Goal: Information Seeking & Learning: Learn about a topic

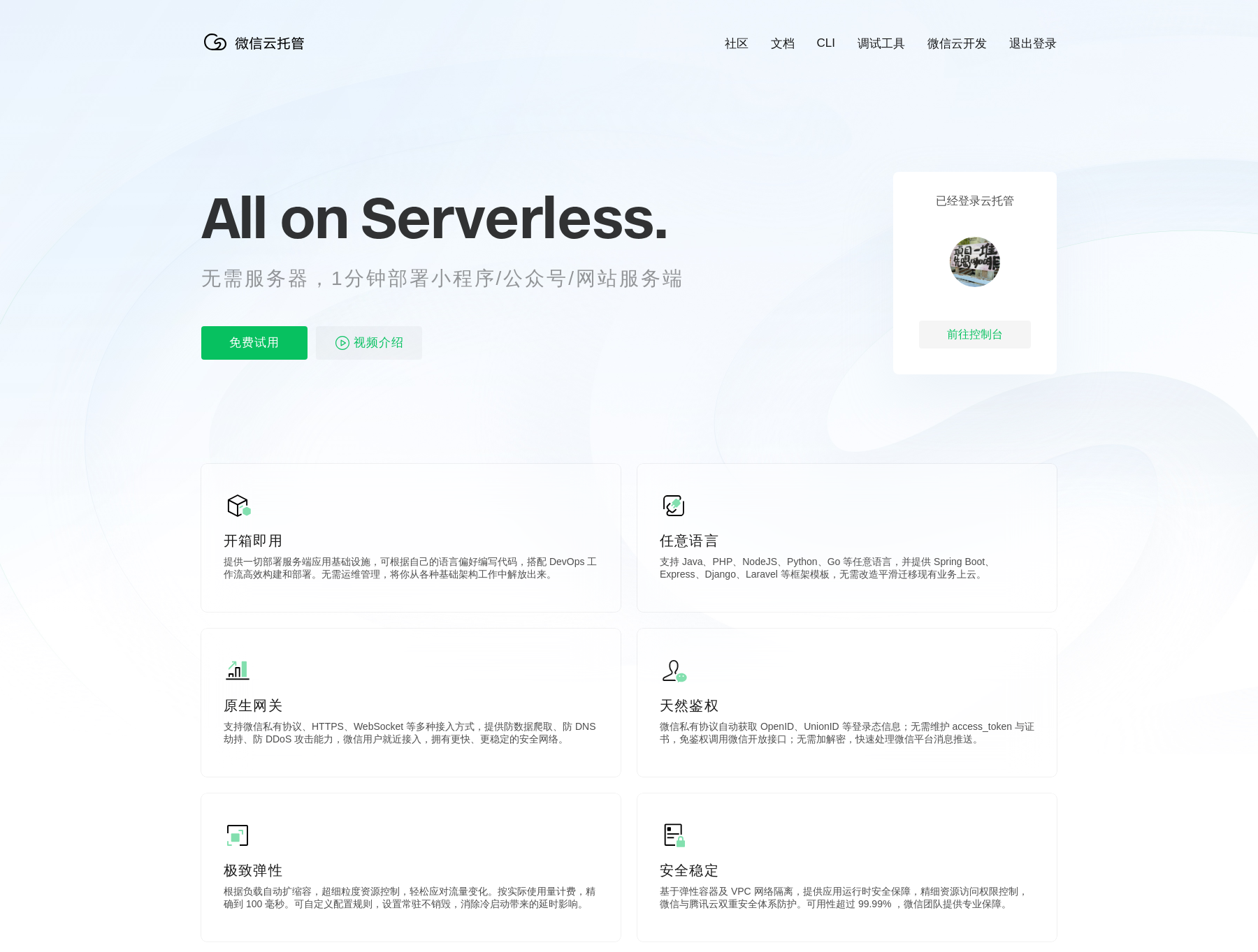
scroll to position [0, 2485]
click at [105, 330] on icon at bounding box center [629, 377] width 1342 height 755
drag, startPoint x: 497, startPoint y: 272, endPoint x: 619, endPoint y: 276, distance: 122.1
click at [618, 276] on p "无需服务器，1分钟部署小程序/公众号/网站服务端" at bounding box center [455, 279] width 509 height 28
click at [619, 276] on p "无需服务器，1分钟部署小程序/公众号/网站服务端" at bounding box center [455, 279] width 509 height 28
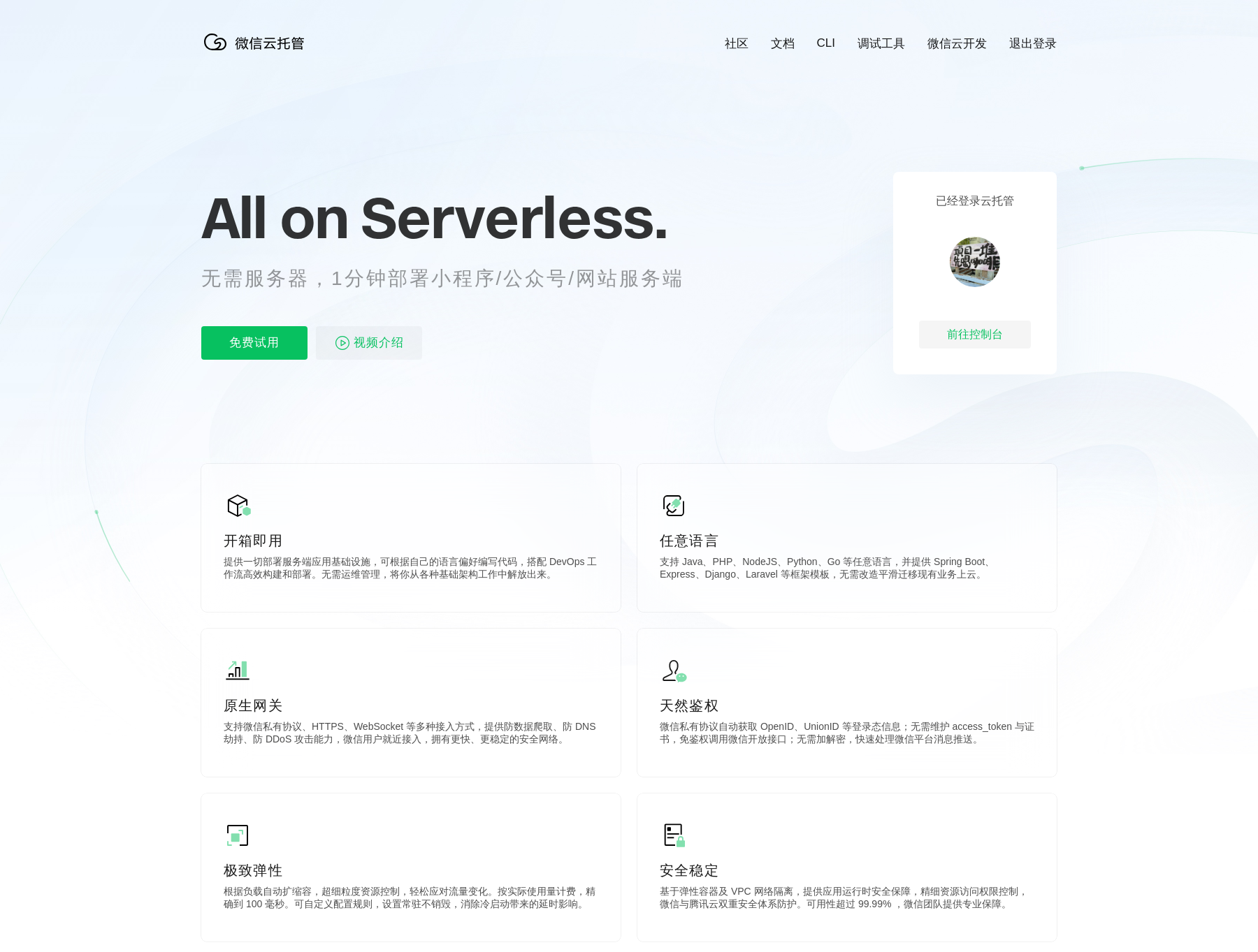
drag, startPoint x: 89, startPoint y: 419, endPoint x: 112, endPoint y: 417, distance: 23.1
click at [91, 419] on icon at bounding box center [629, 377] width 1342 height 755
click at [967, 270] on img at bounding box center [974, 262] width 50 height 50
click at [664, 322] on div "All on Serverless. 无需服务器，1分钟部署小程序/公众号/网站服务端 免费试用 视频介绍" at bounding box center [459, 273] width 517 height 203
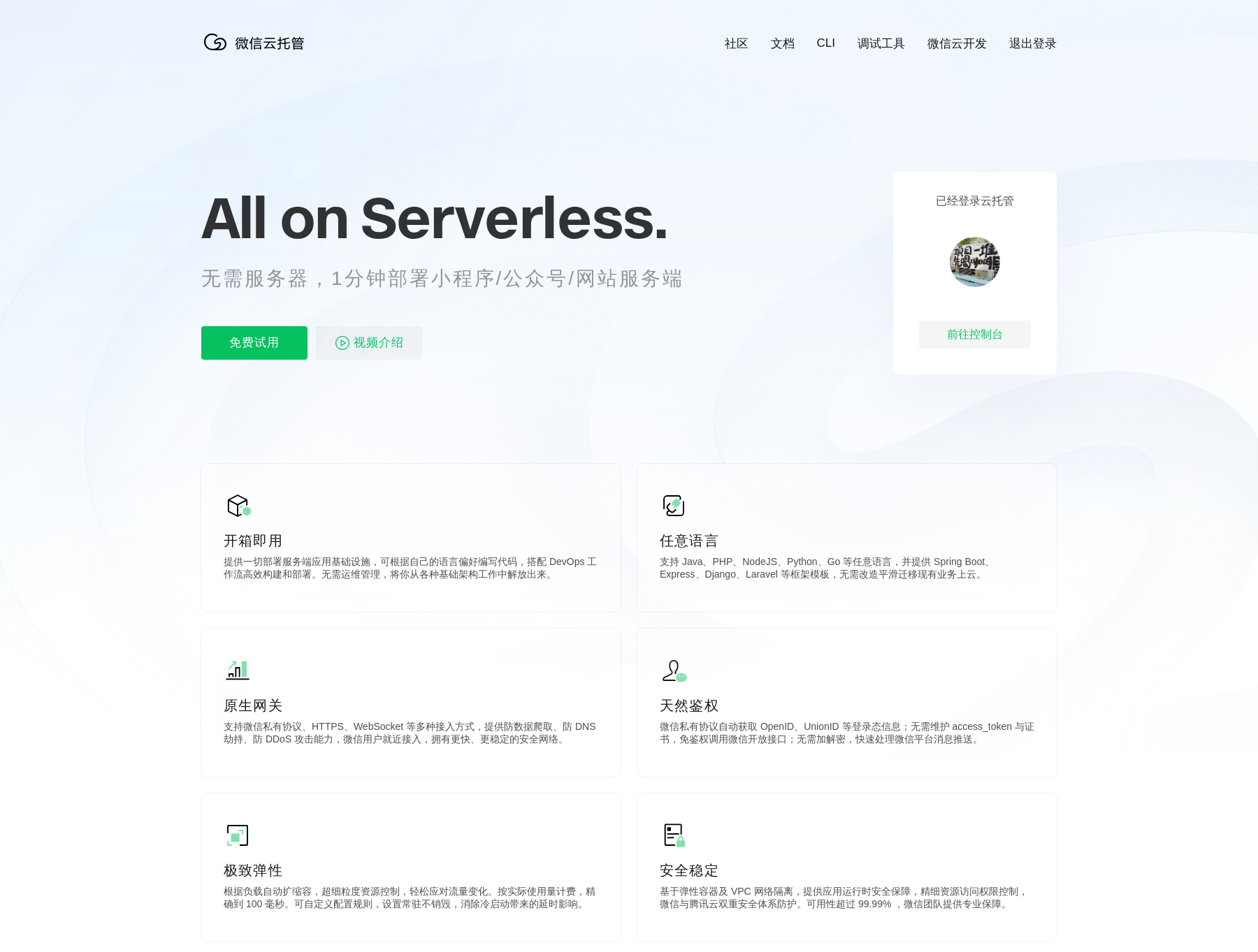
click at [964, 46] on link "微信云开发" at bounding box center [957, 43] width 60 height 16
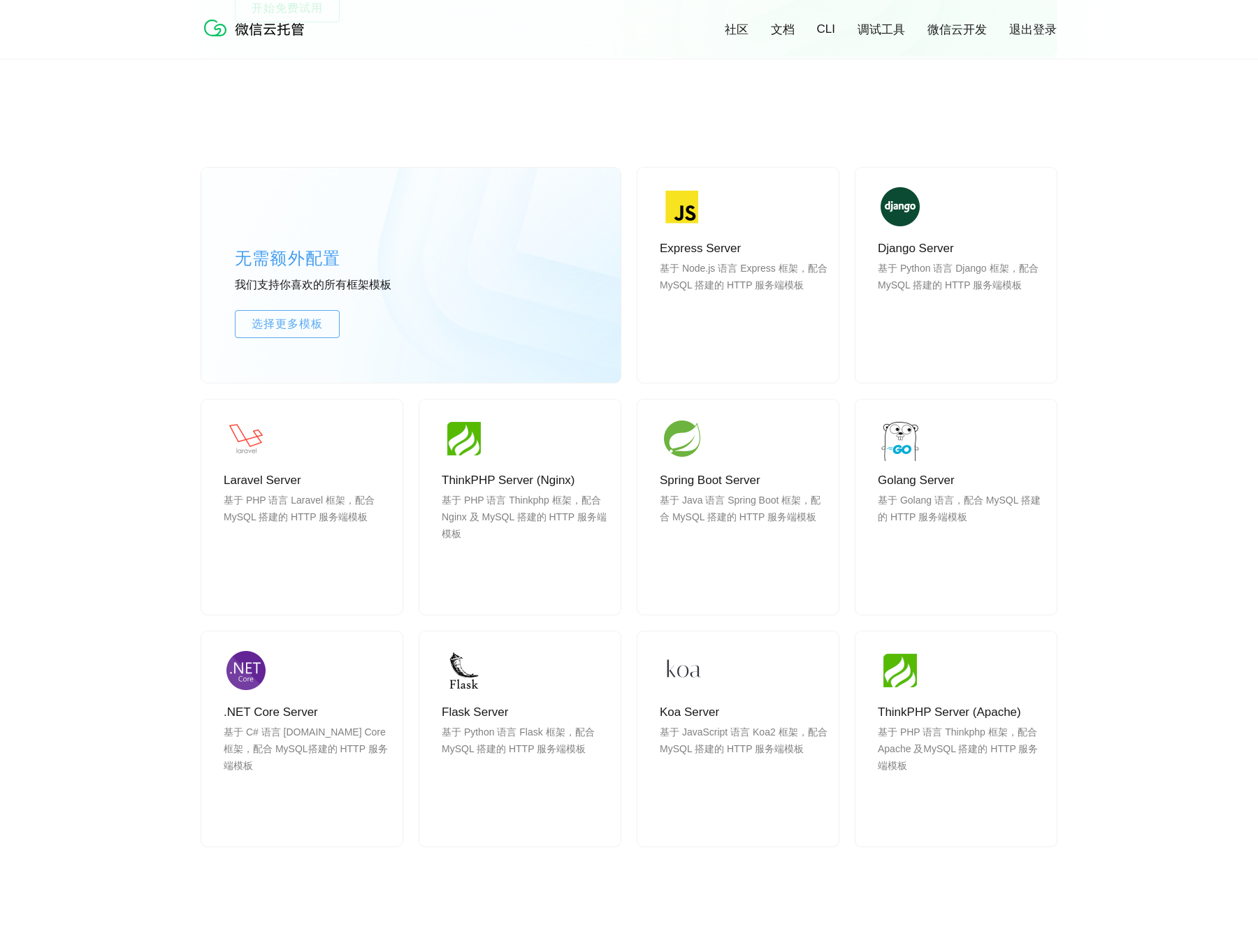
scroll to position [1069, 0]
click at [287, 321] on span "选择更多模板" at bounding box center [286, 323] width 103 height 17
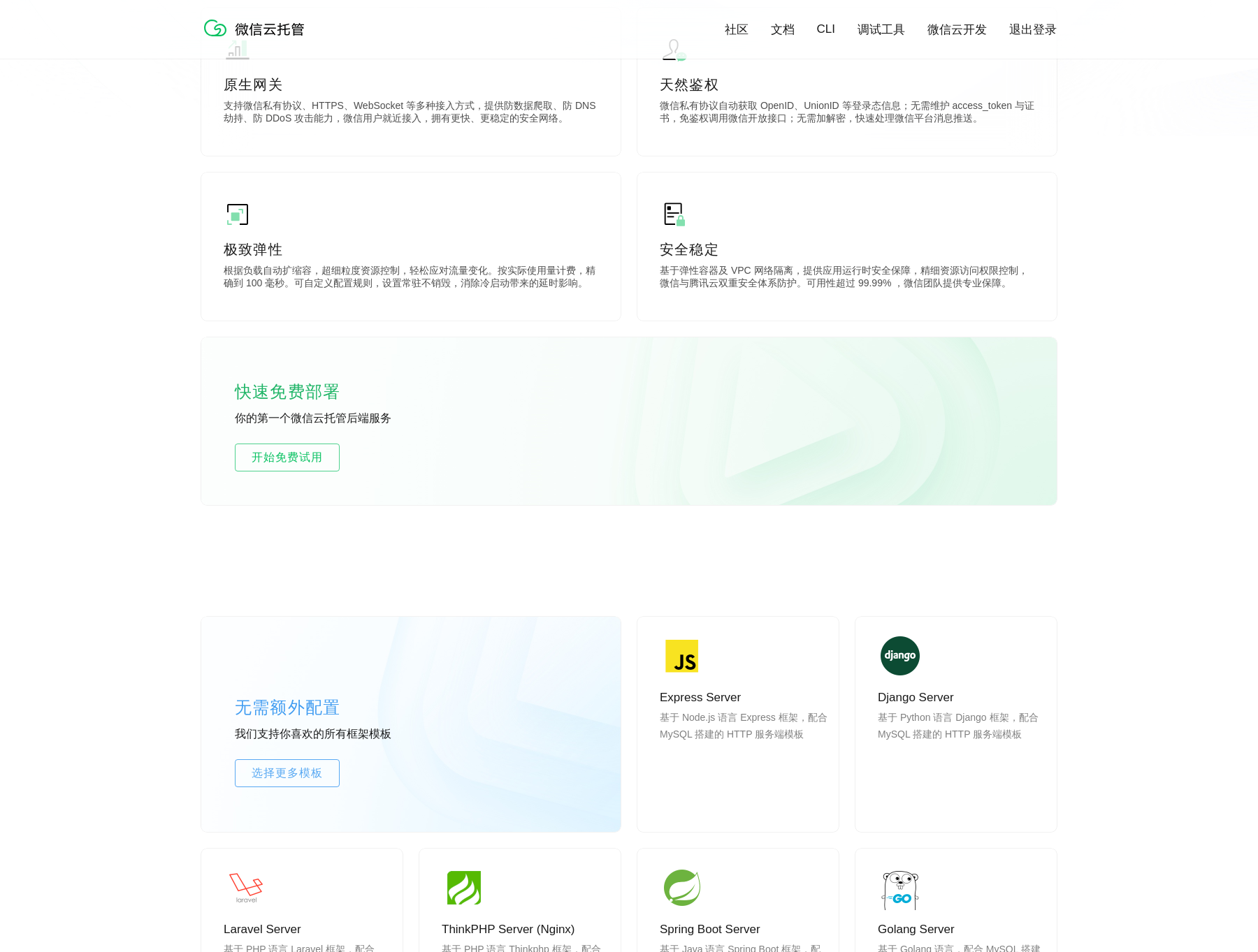
scroll to position [633, 0]
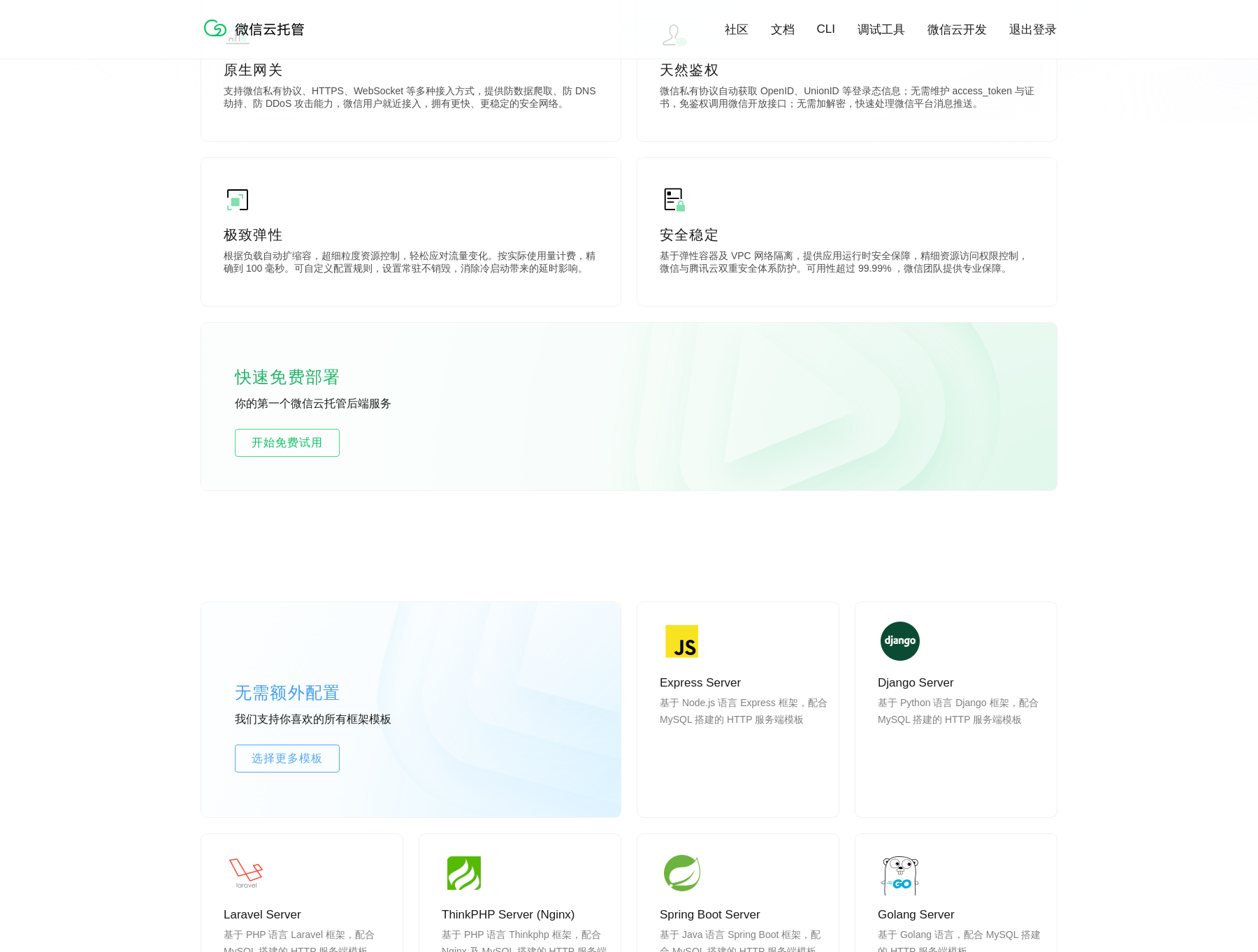
click at [269, 395] on div "快速免费部署 你的第一个微信云托管后端服务 开始免费试用" at bounding box center [629, 406] width 855 height 167
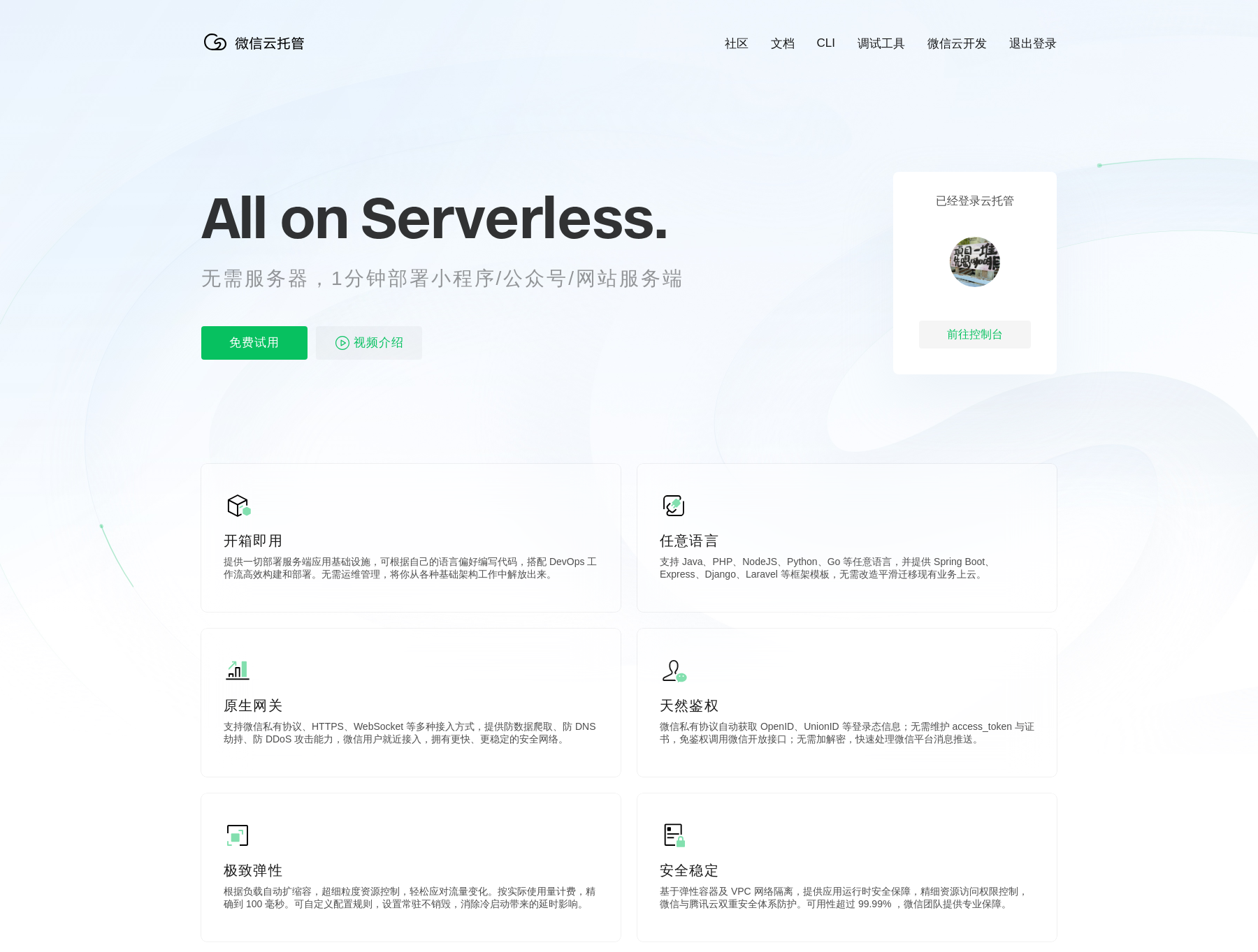
scroll to position [0, 0]
click at [376, 348] on span "视频介绍" at bounding box center [378, 343] width 50 height 33
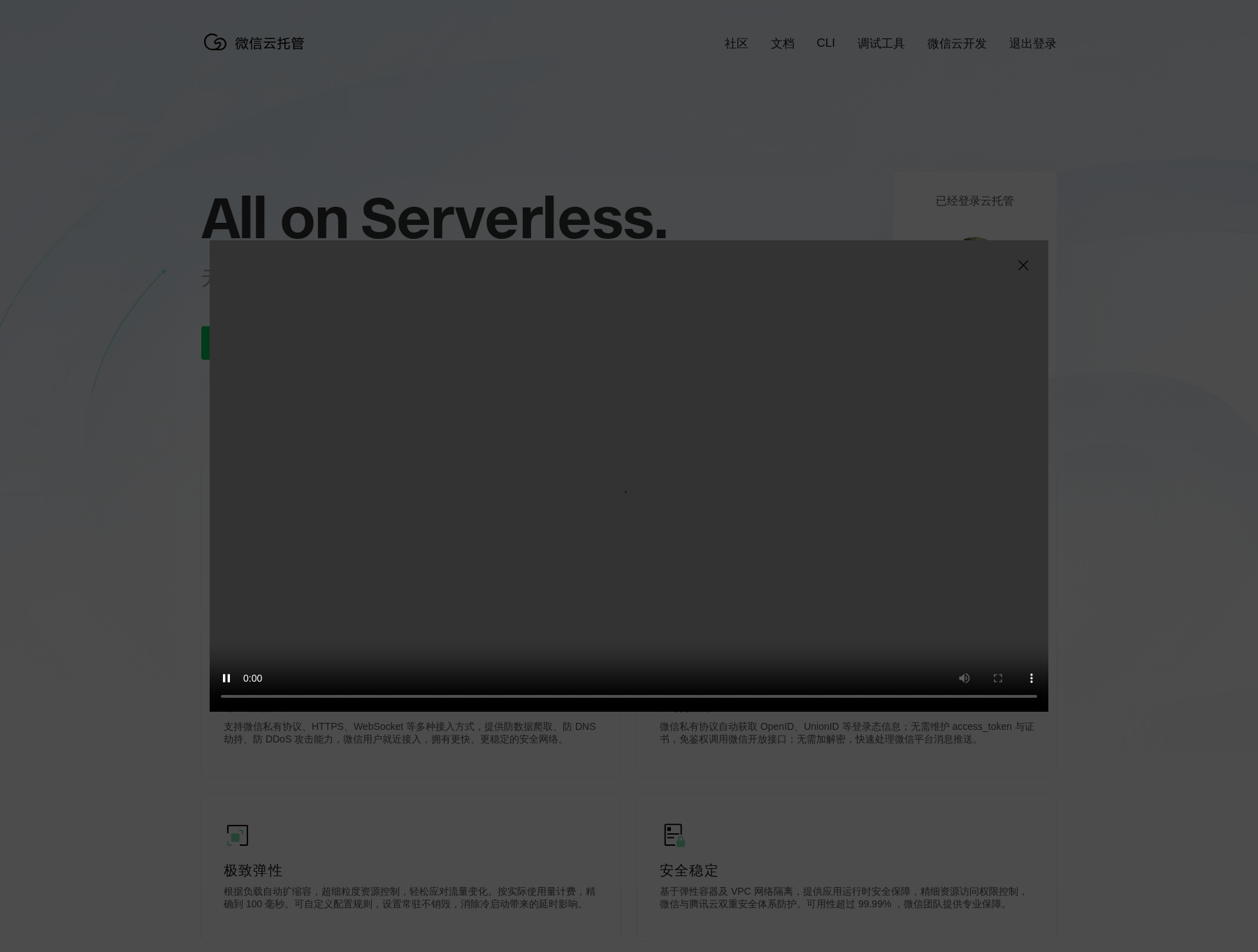
drag, startPoint x: 1020, startPoint y: 266, endPoint x: 1033, endPoint y: 273, distance: 14.8
click at [1020, 266] on img at bounding box center [1023, 266] width 17 height 17
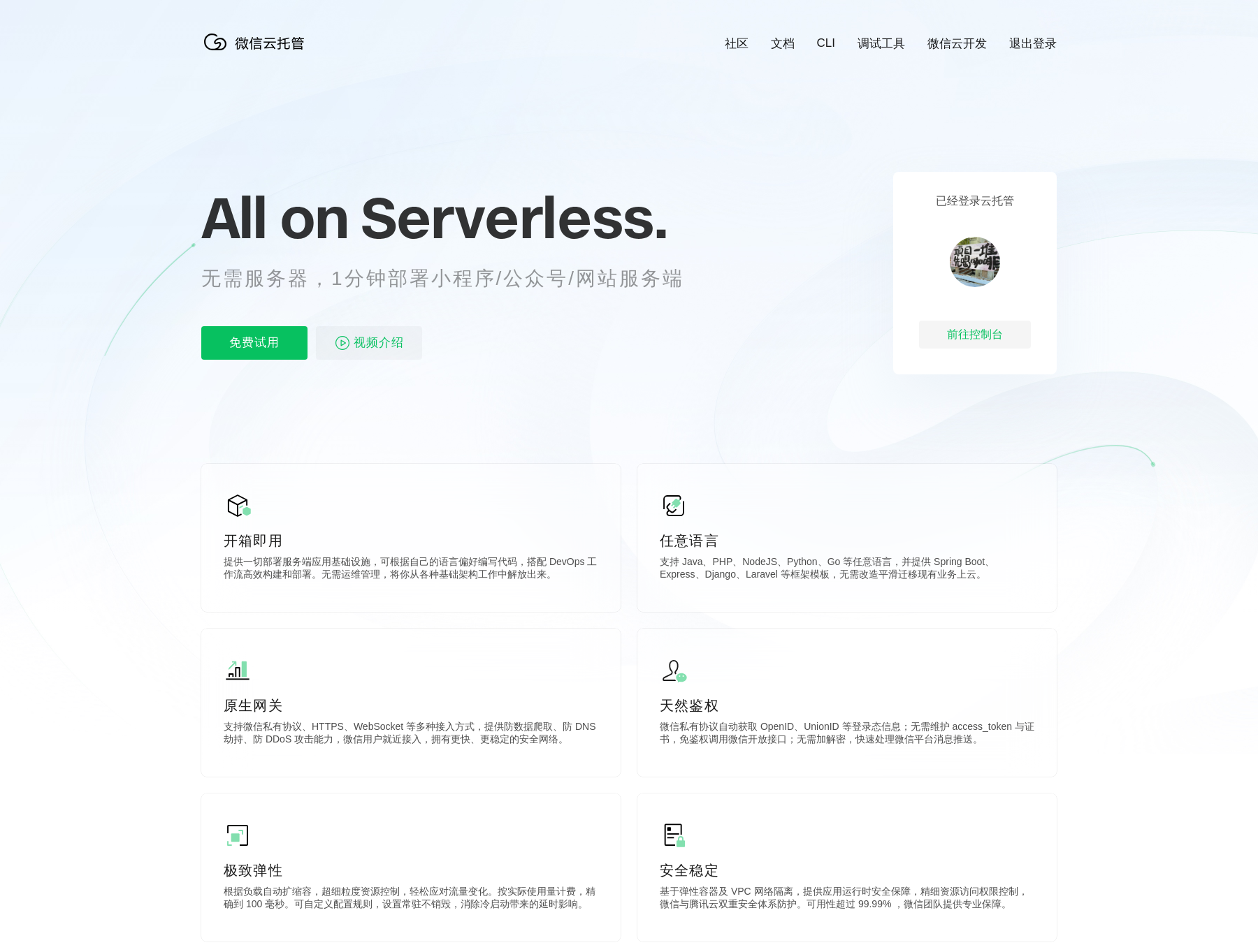
drag, startPoint x: 576, startPoint y: 416, endPoint x: 648, endPoint y: 389, distance: 76.9
click at [576, 416] on icon at bounding box center [629, 377] width 1342 height 755
drag, startPoint x: 1209, startPoint y: 7, endPoint x: 522, endPoint y: 331, distance: 759.6
click at [522, 331] on div "免费试用 视频介绍" at bounding box center [459, 343] width 517 height 33
click at [564, 334] on div "免费试用 视频介绍" at bounding box center [459, 343] width 517 height 33
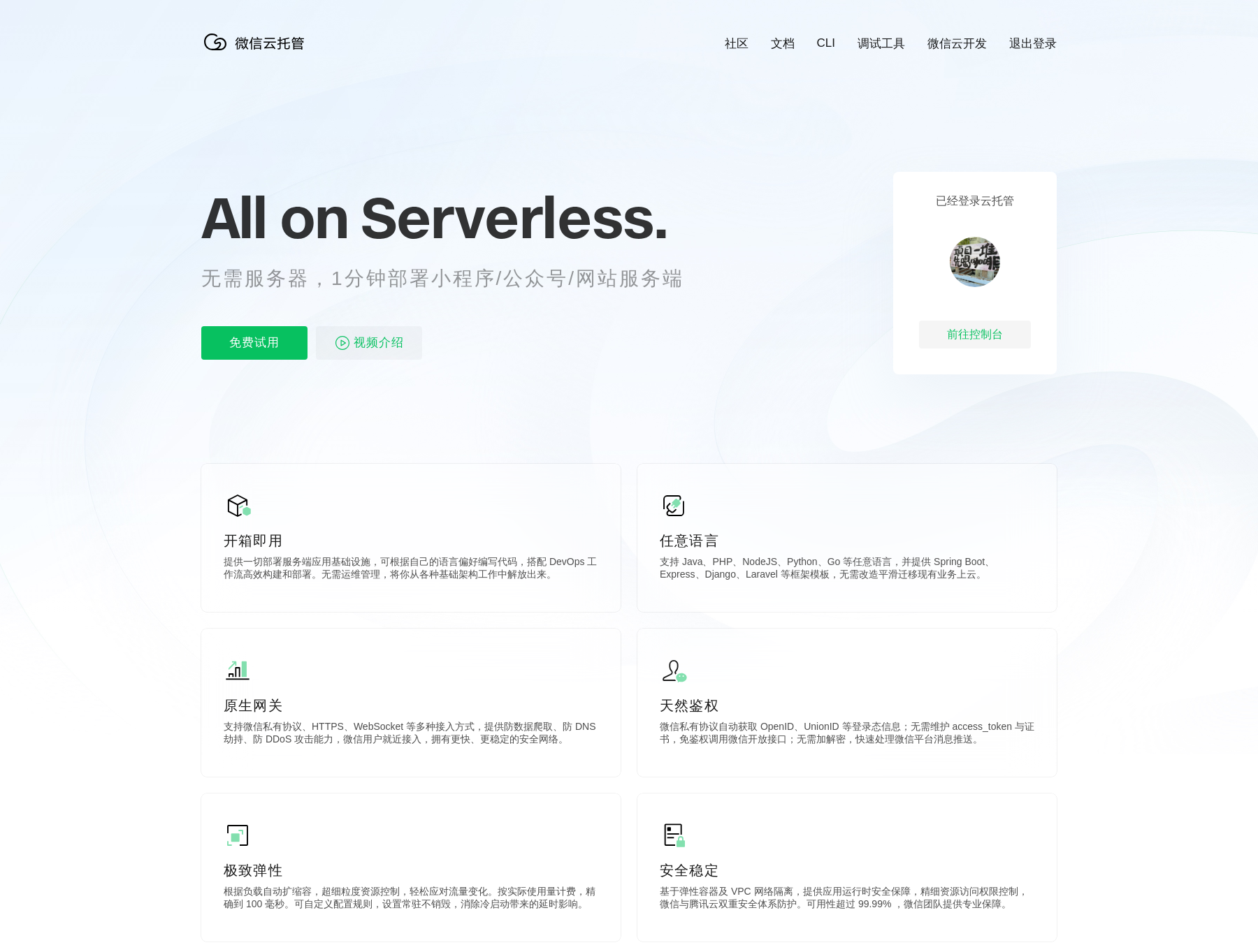
click at [564, 334] on div "免费试用 视频介绍" at bounding box center [459, 343] width 517 height 33
click at [345, 337] on img at bounding box center [342, 343] width 17 height 17
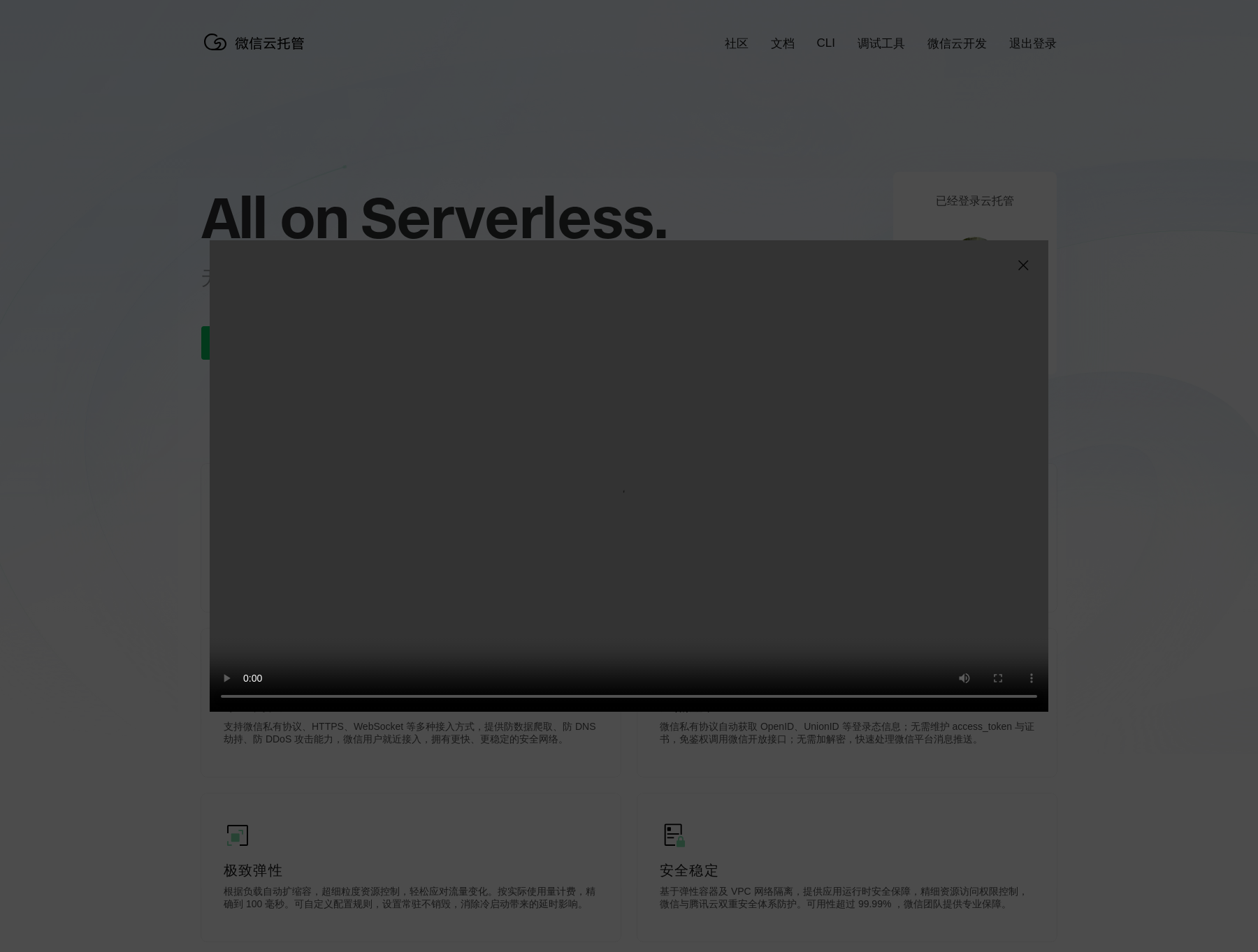
drag, startPoint x: 1082, startPoint y: 6, endPoint x: 740, endPoint y: 156, distance: 373.4
click at [740, 156] on div "抱歉，您的浏览器暂不支持播放此视频" at bounding box center [629, 476] width 1258 height 952
